Goal: Task Accomplishment & Management: Manage account settings

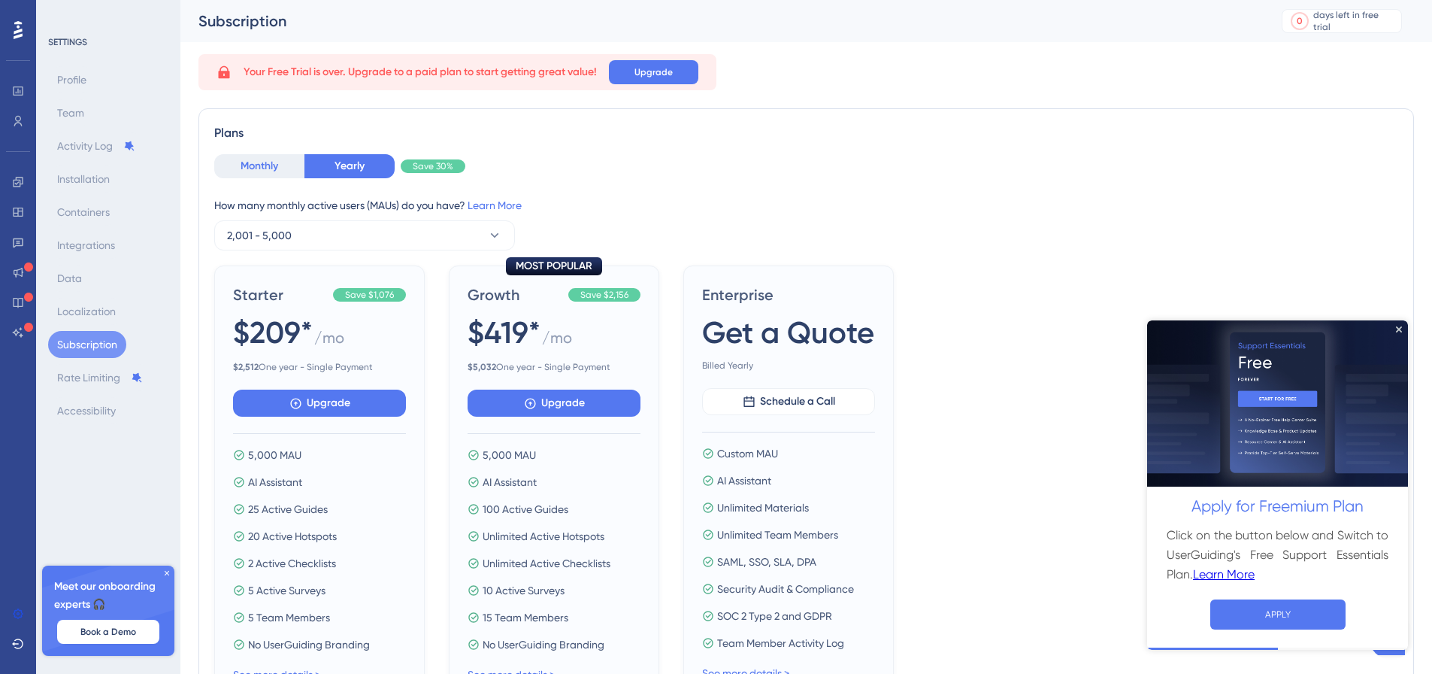
click at [261, 171] on button "Monthly" at bounding box center [259, 166] width 90 height 24
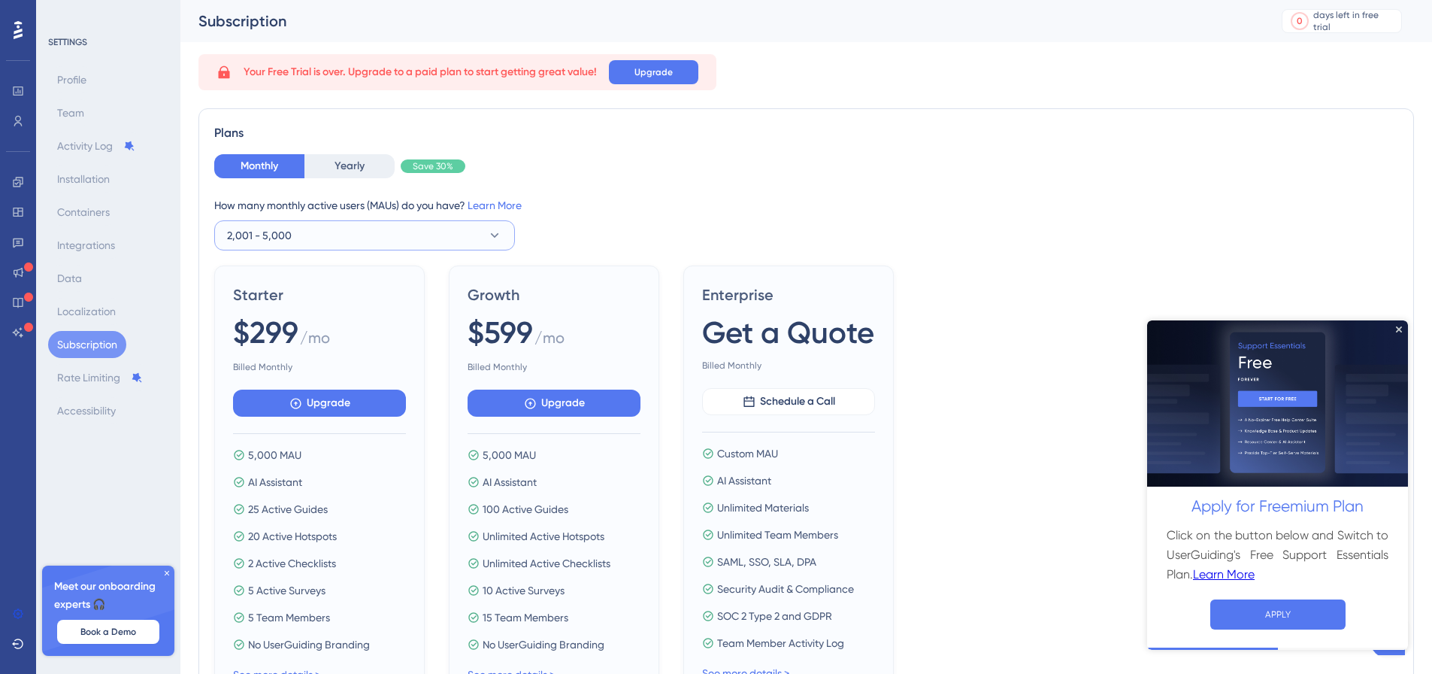
click at [451, 247] on button "2,001 - 5,000" at bounding box center [364, 235] width 301 height 30
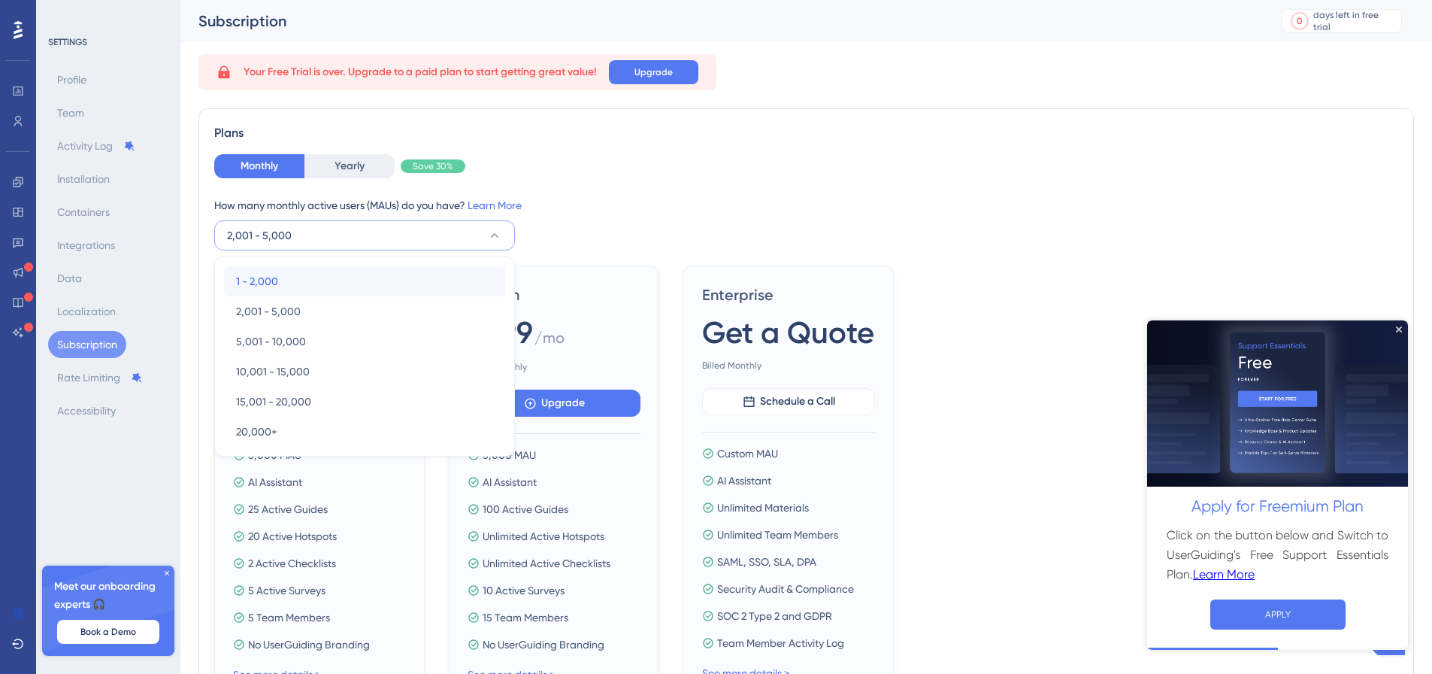
click at [353, 272] on div "1 - 2,000 1 - 2,000" at bounding box center [364, 281] width 257 height 30
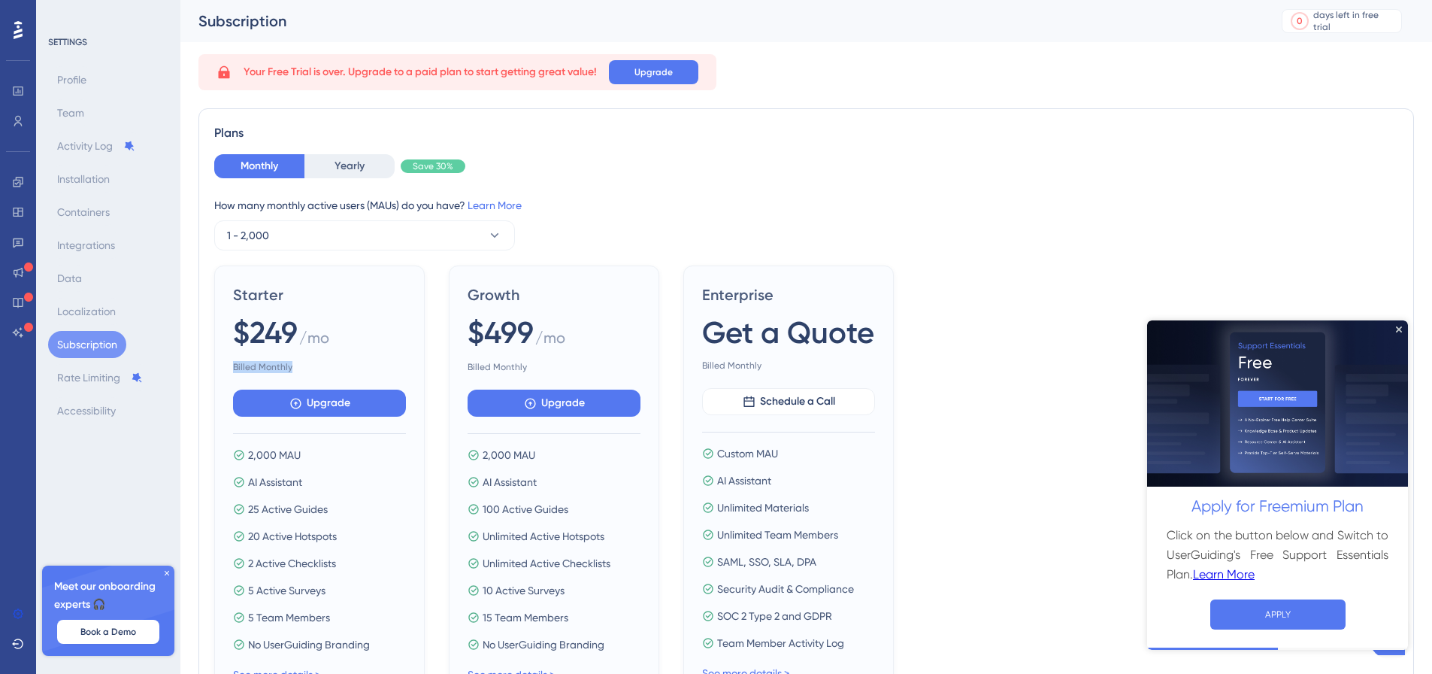
drag, startPoint x: 274, startPoint y: 365, endPoint x: 197, endPoint y: 397, distance: 83.9
click at [204, 365] on div "Plans Monthly Yearly Save 30% How many monthly active users ([PERSON_NAME]) do …" at bounding box center [806, 413] width 1216 height 610
click at [325, 168] on button "Yearly" at bounding box center [350, 166] width 90 height 24
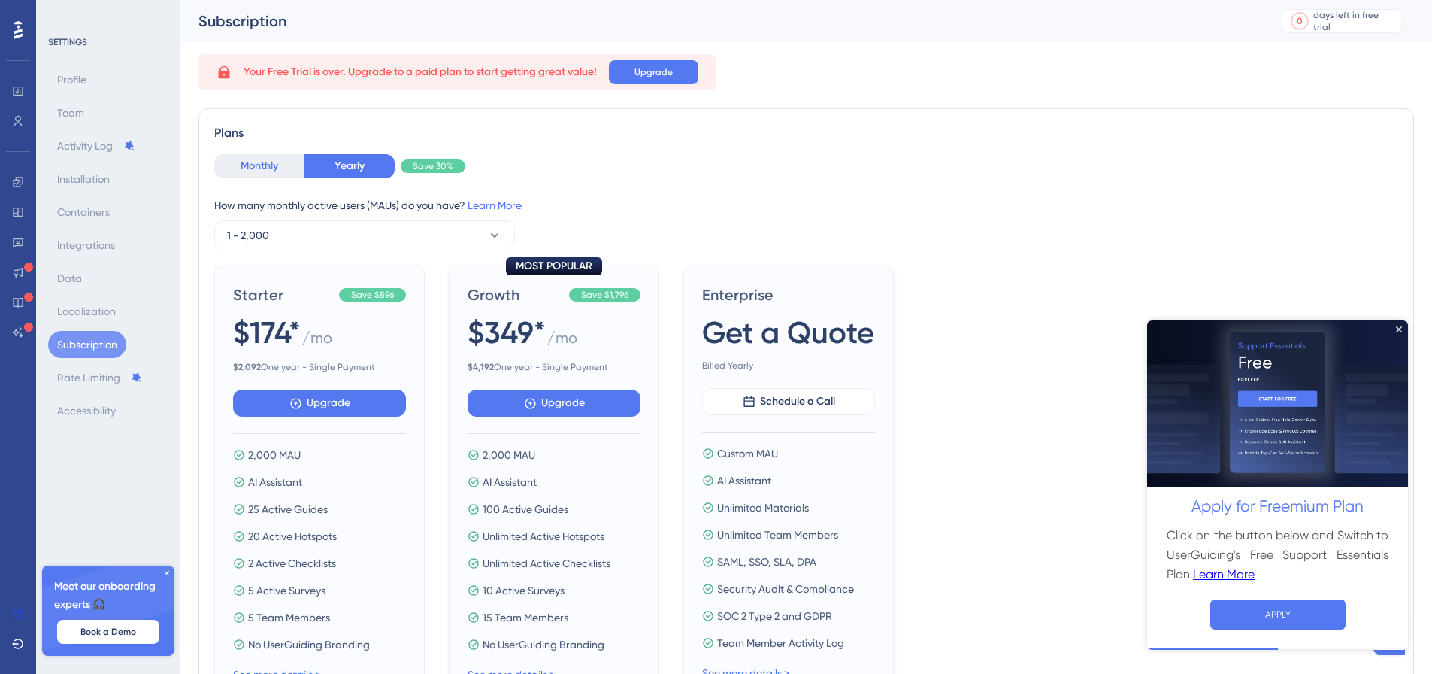
click at [270, 177] on button "Monthly" at bounding box center [259, 166] width 90 height 24
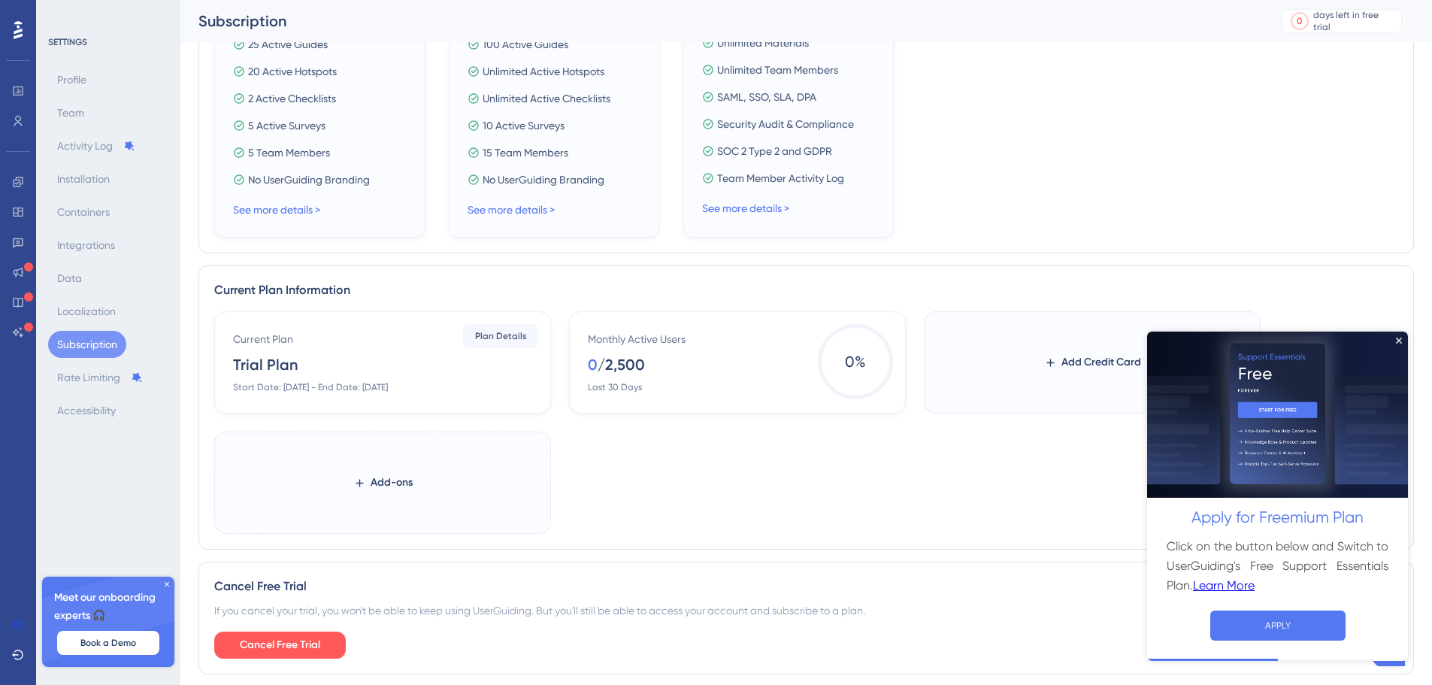
scroll to position [451, 0]
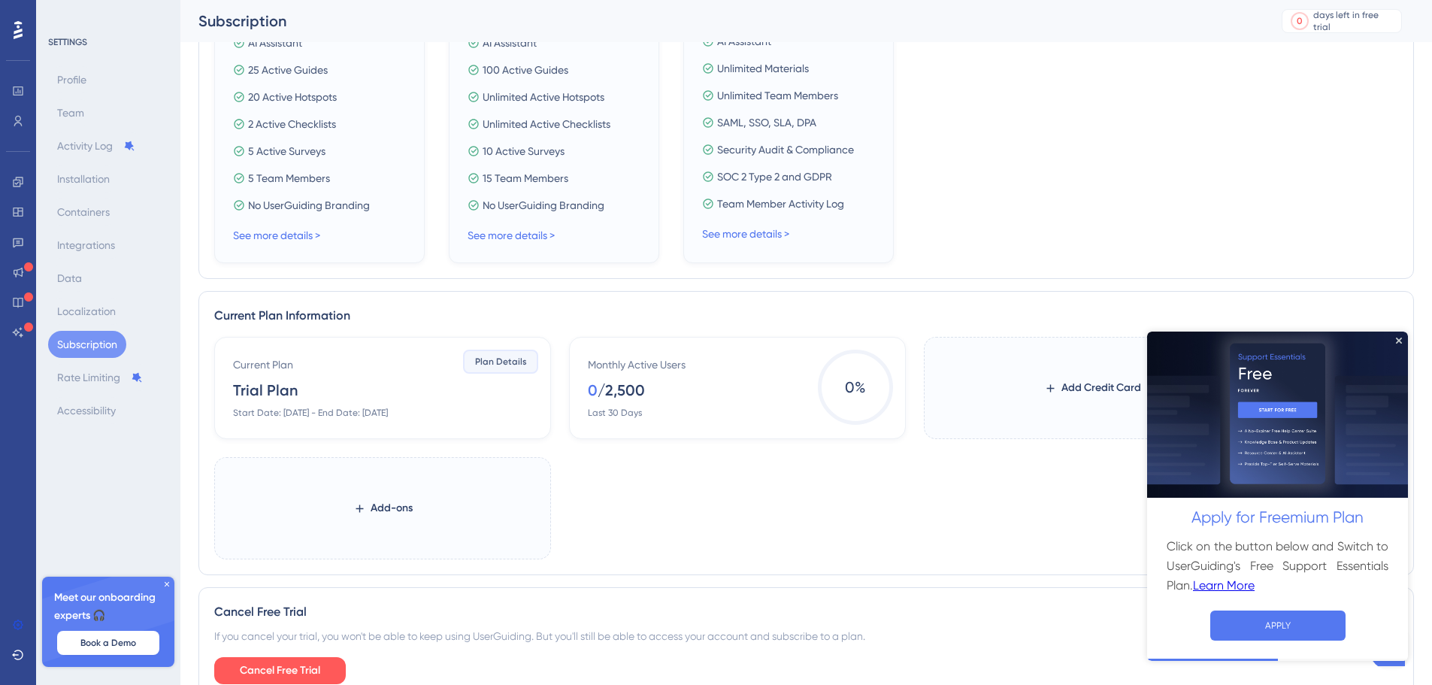
click at [517, 354] on button "Plan Details" at bounding box center [500, 362] width 75 height 24
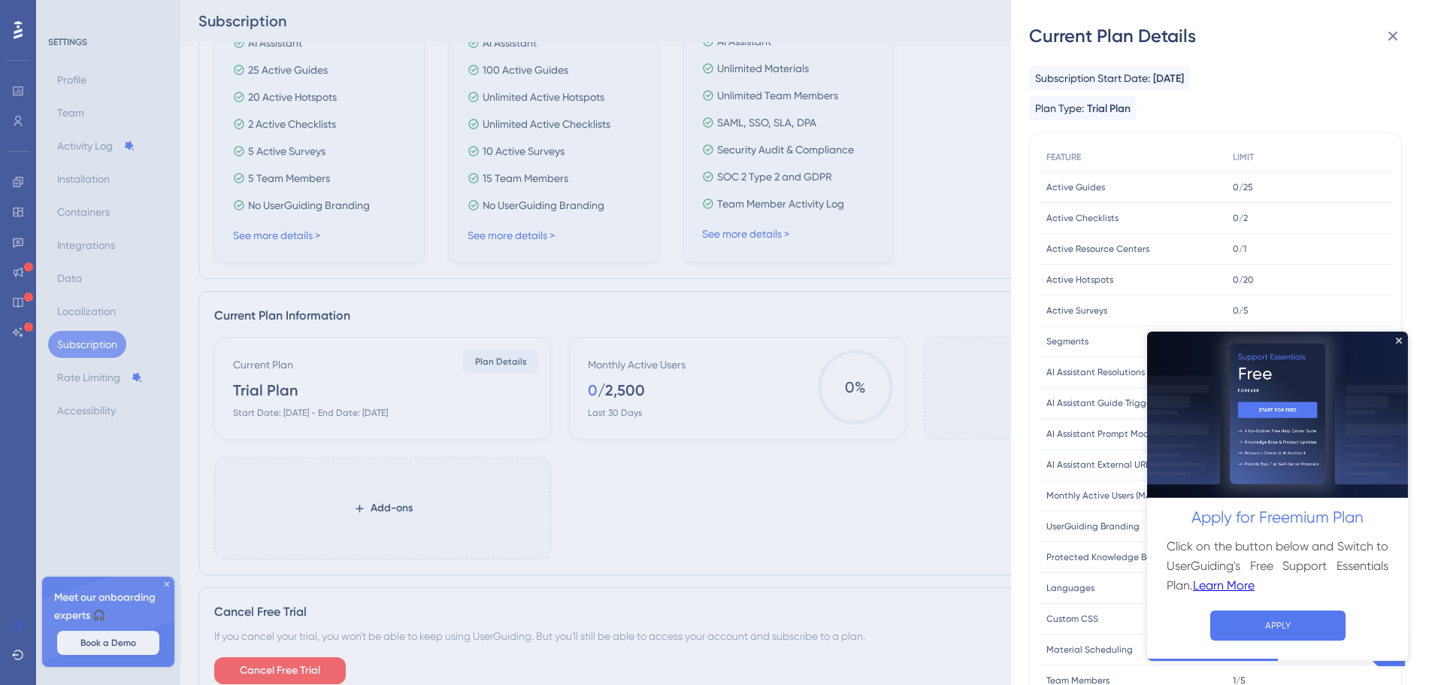
click at [1114, 107] on span "Trial Plan" at bounding box center [1109, 109] width 44 height 18
click at [1296, 624] on button "APPLY" at bounding box center [1277, 625] width 135 height 30
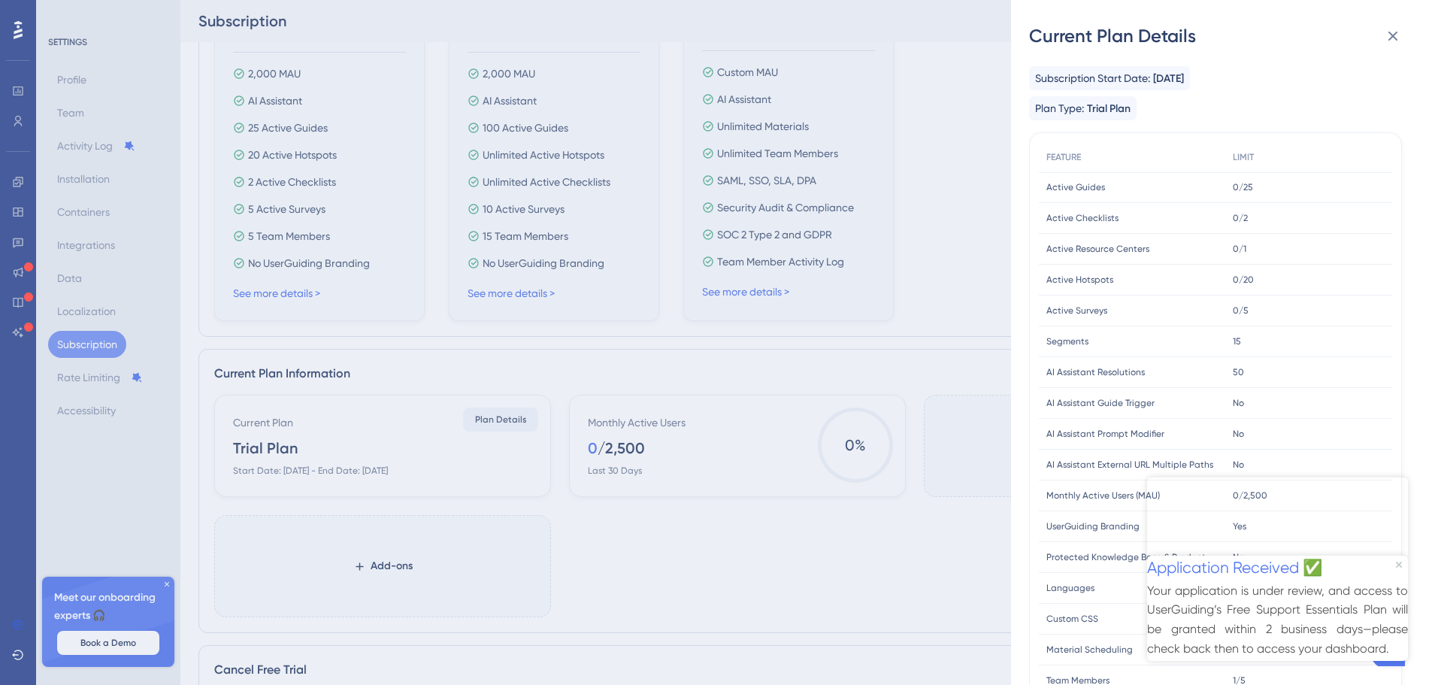
scroll to position [376, 0]
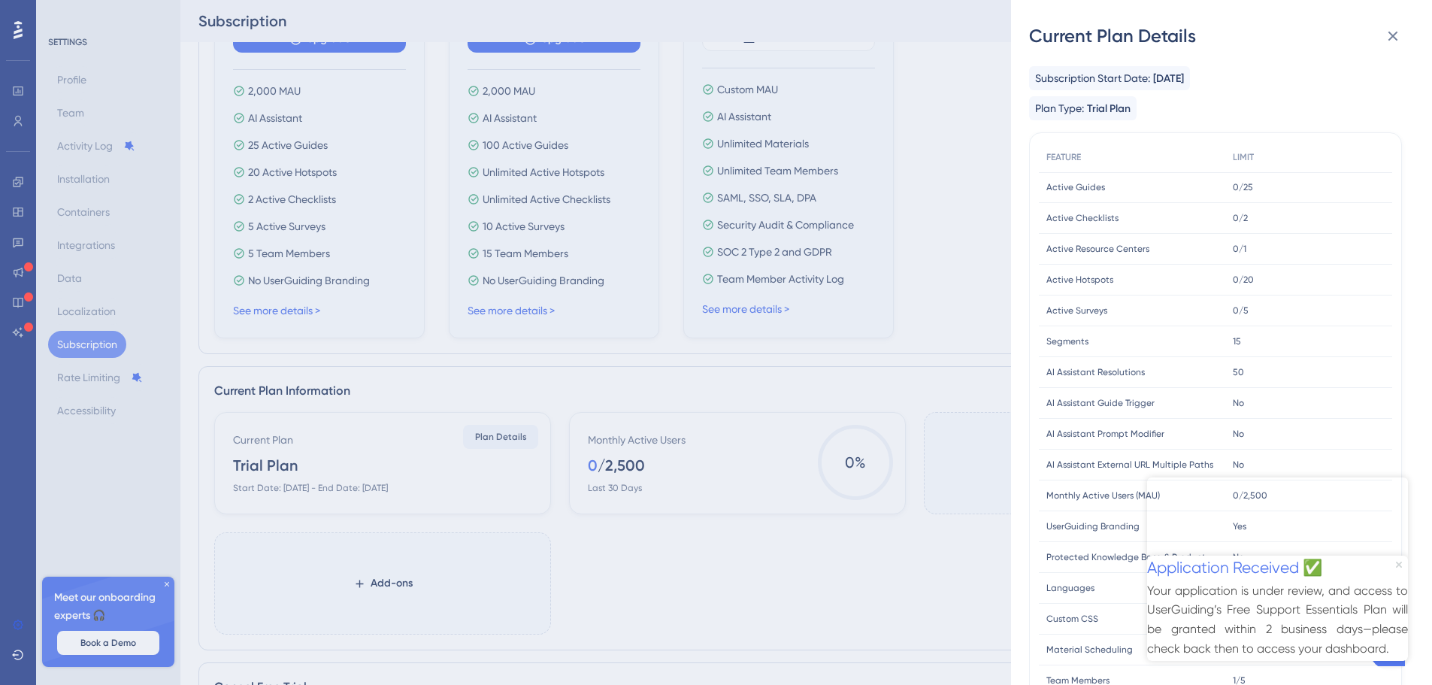
click at [1399, 561] on icon "Close Preview" at bounding box center [1399, 564] width 6 height 6
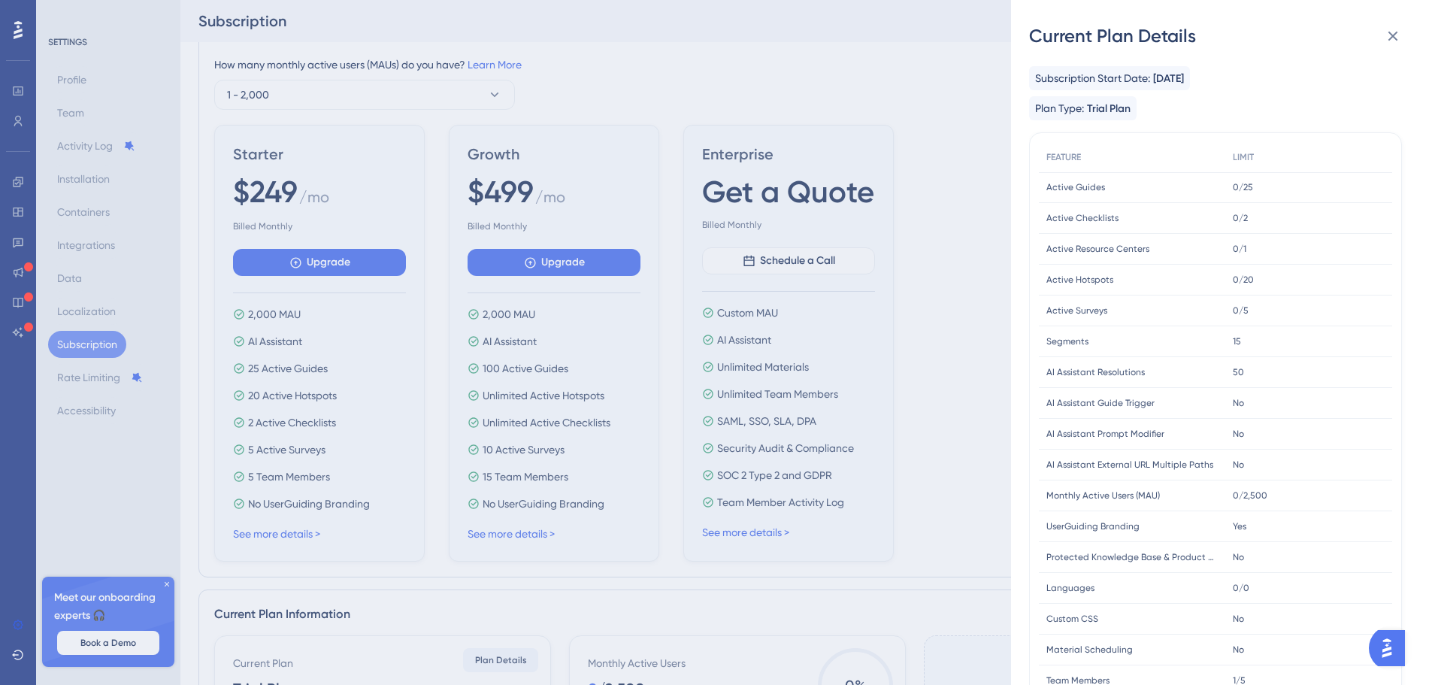
scroll to position [75, 0]
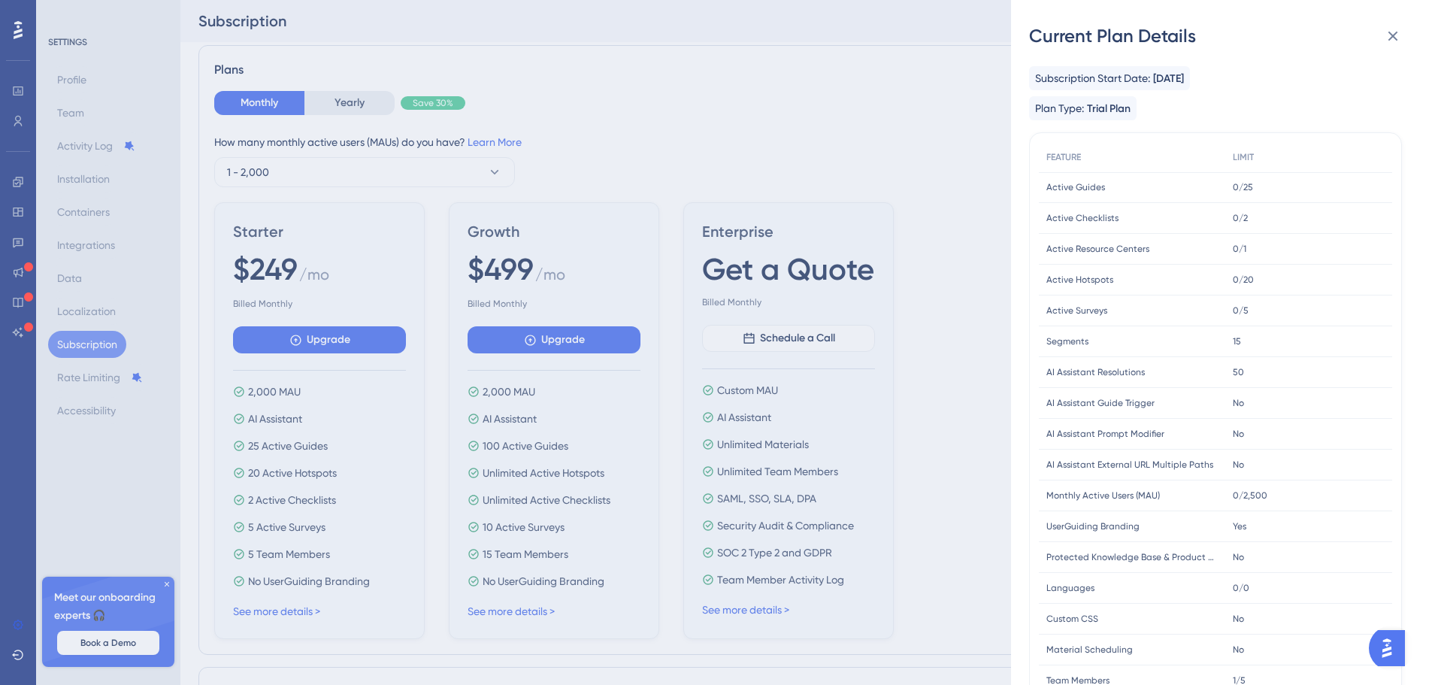
click at [539, 141] on div "Current Plan Details Subscription Start Date: [DATE] Plan Type: Trial Plan FEAT…" at bounding box center [716, 342] width 1432 height 685
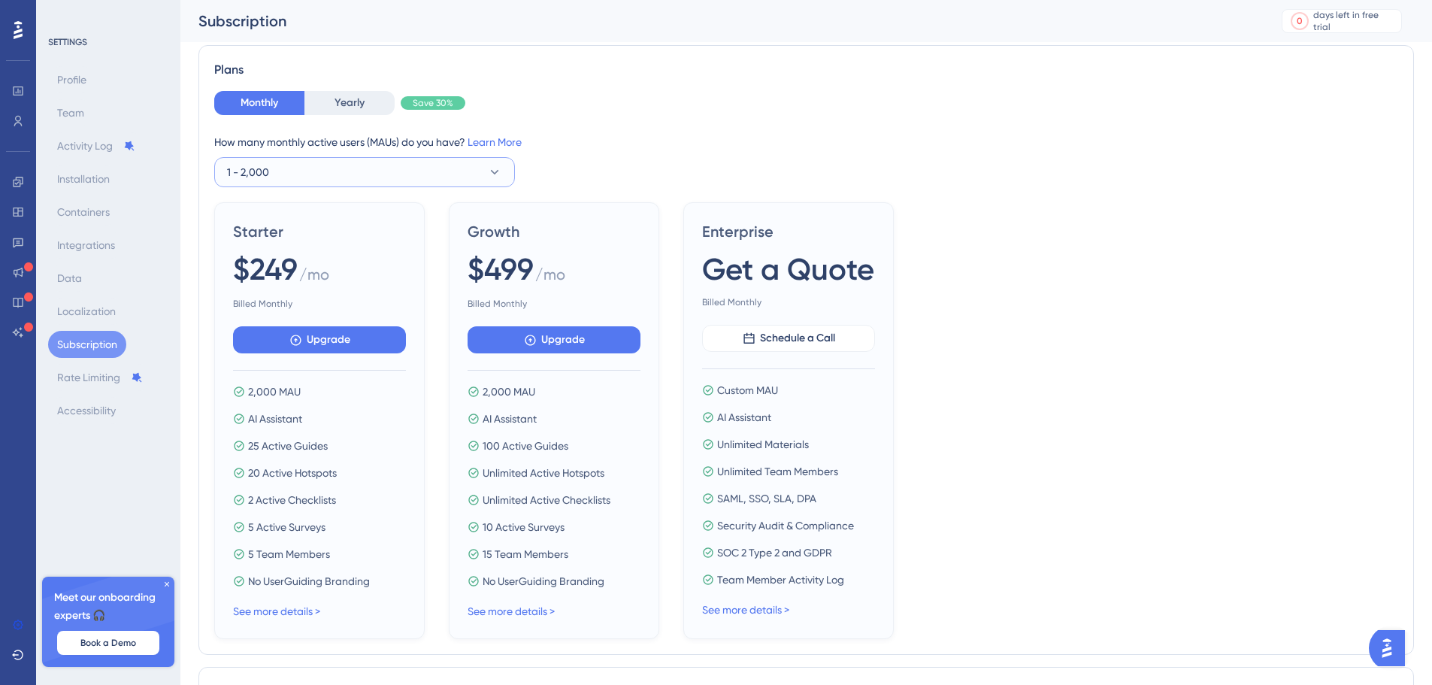
click at [433, 169] on button "1 - 2,000" at bounding box center [364, 172] width 301 height 30
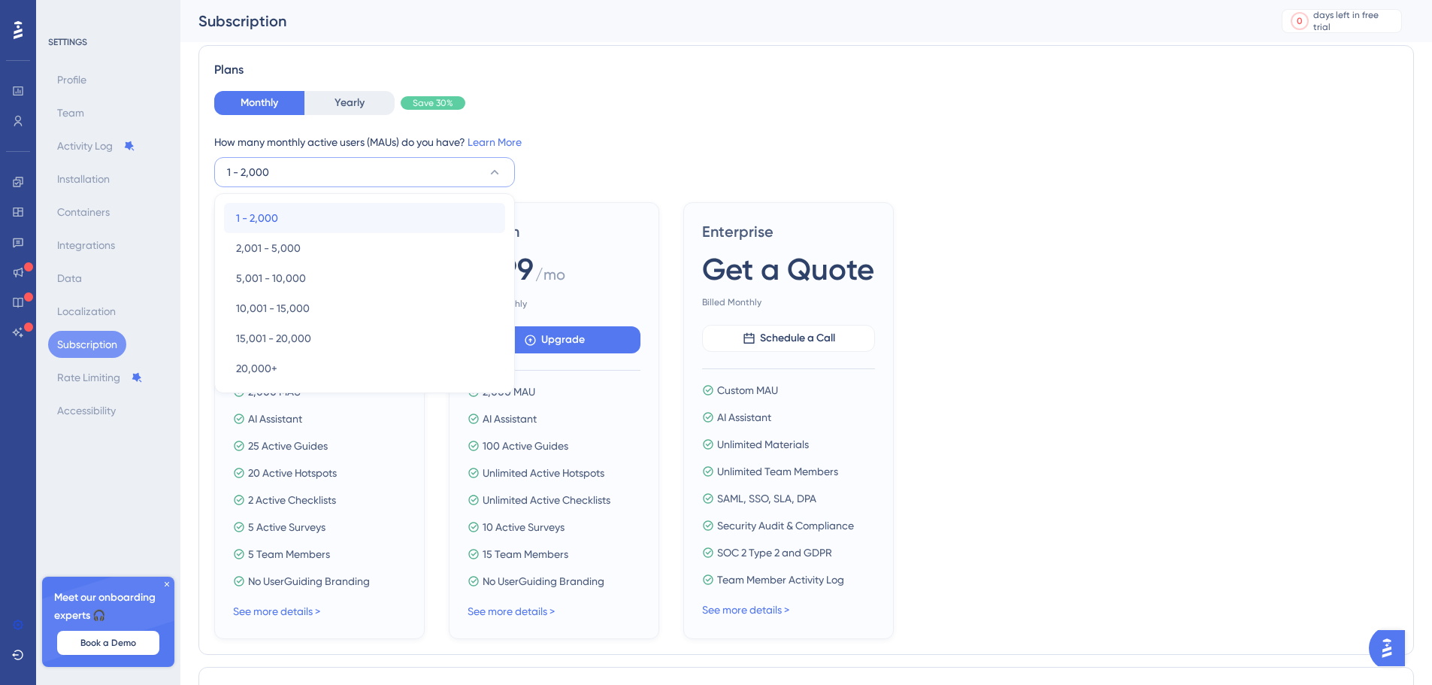
click at [335, 211] on div "1 - 2,000 1 - 2,000" at bounding box center [364, 218] width 257 height 30
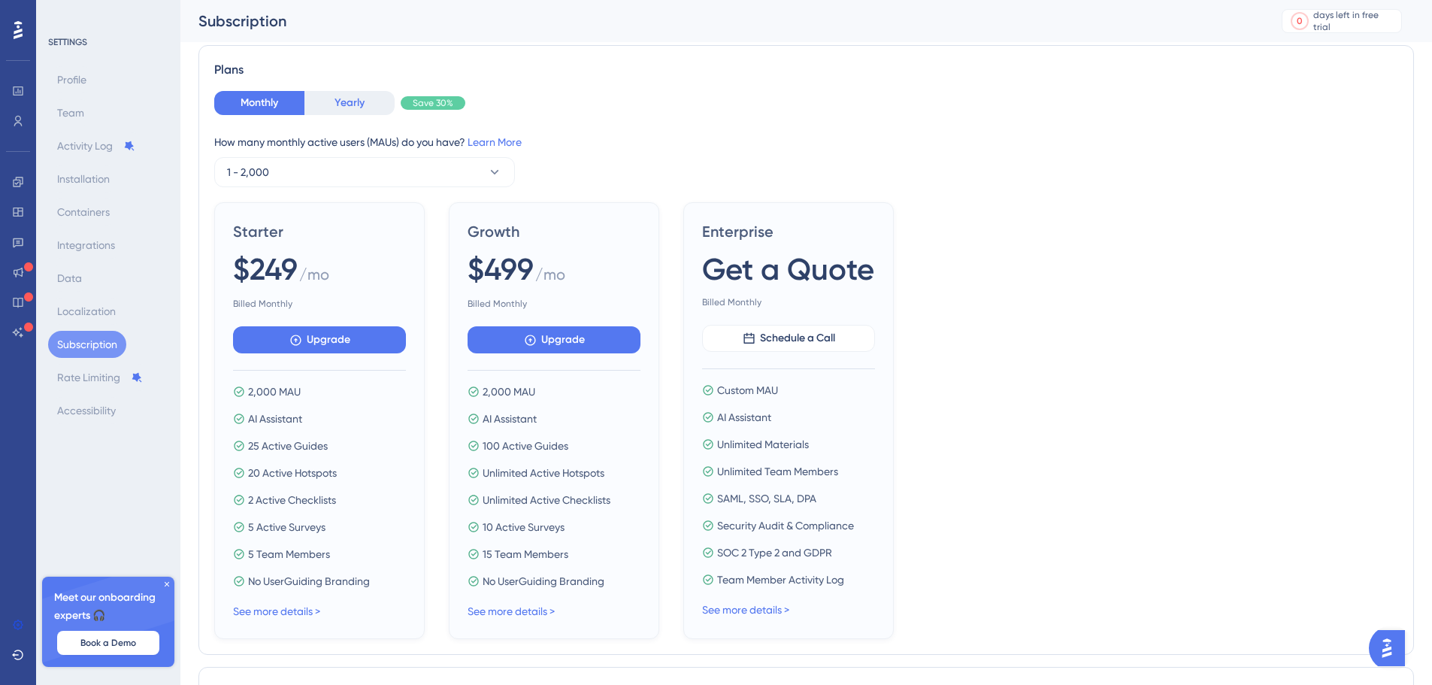
click at [368, 100] on button "Yearly" at bounding box center [350, 103] width 90 height 24
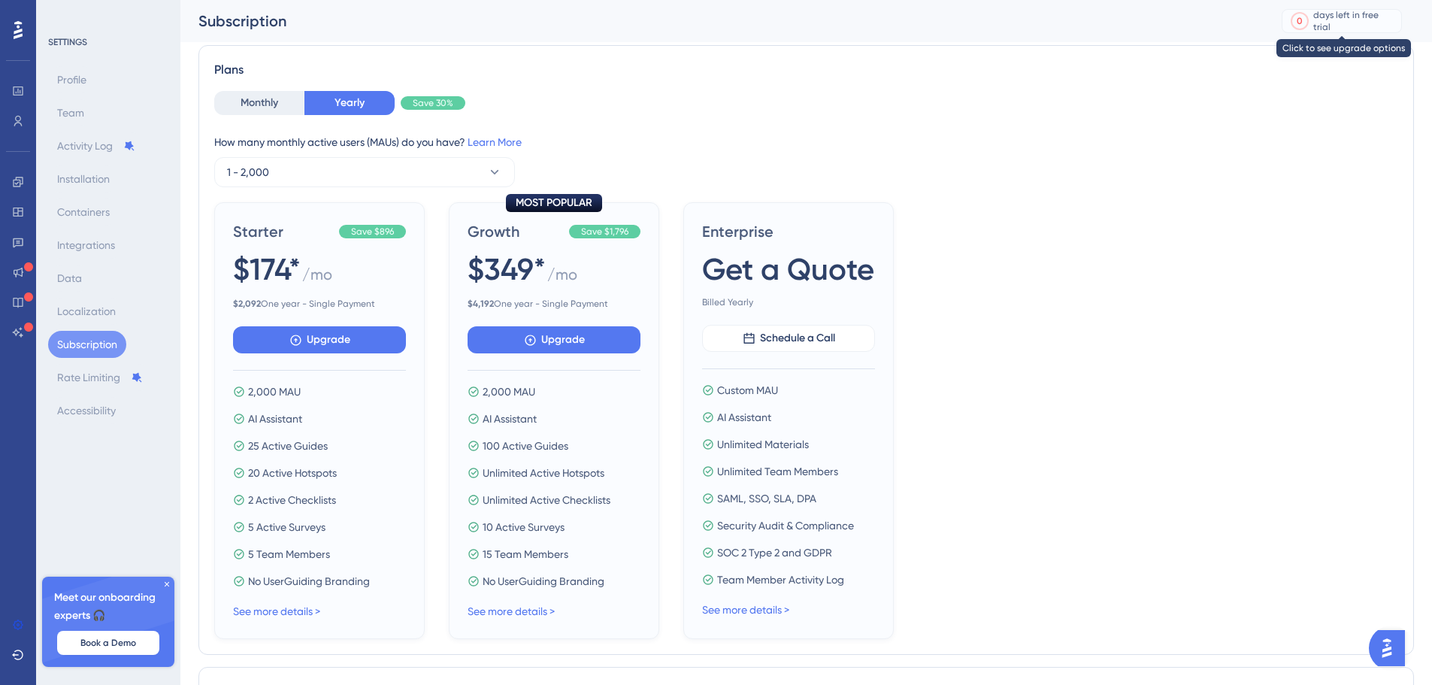
click at [1350, 18] on div "days left in free trial" at bounding box center [1354, 21] width 83 height 24
click at [264, 97] on button "Monthly" at bounding box center [259, 103] width 90 height 24
